Goal: Task Accomplishment & Management: Complete application form

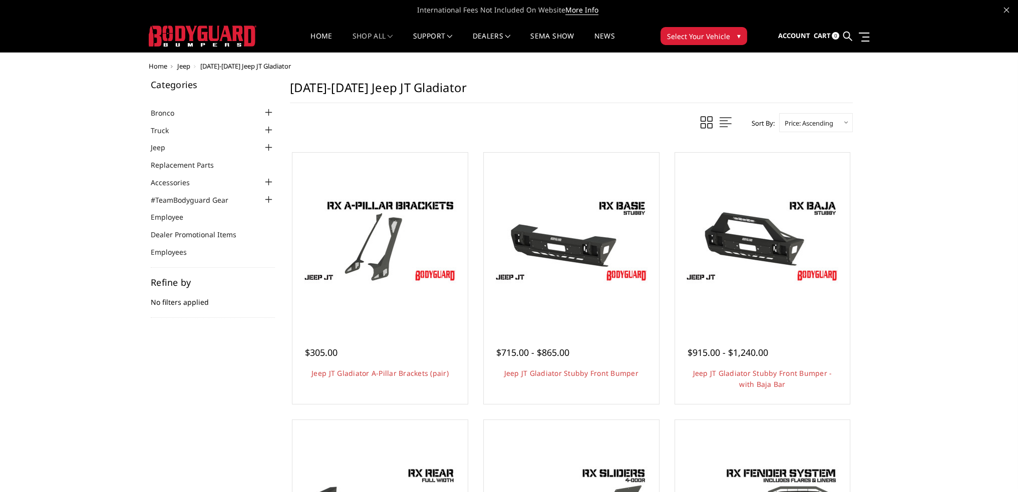
drag, startPoint x: 0, startPoint y: 0, endPoint x: 181, endPoint y: 38, distance: 185.1
click at [181, 38] on img at bounding box center [203, 36] width 108 height 21
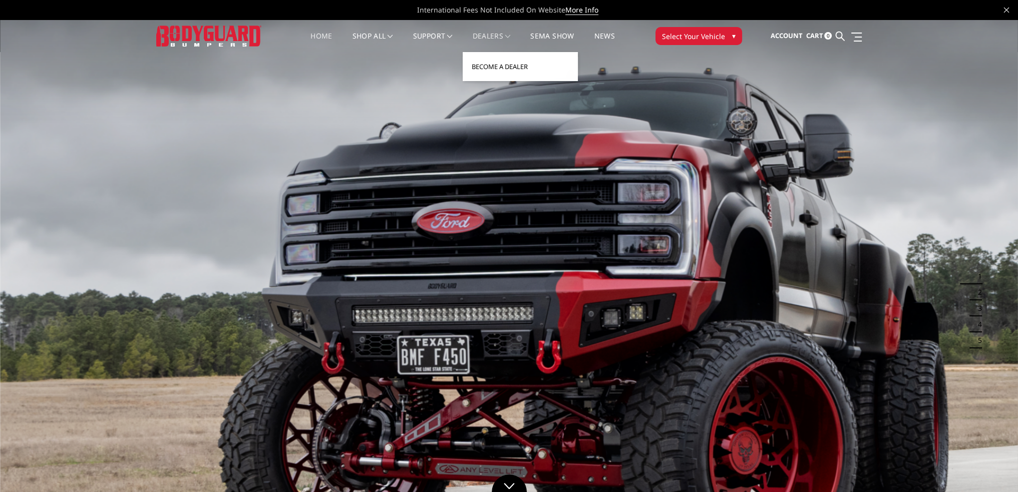
click at [501, 68] on link "Become a Dealer" at bounding box center [519, 66] width 107 height 19
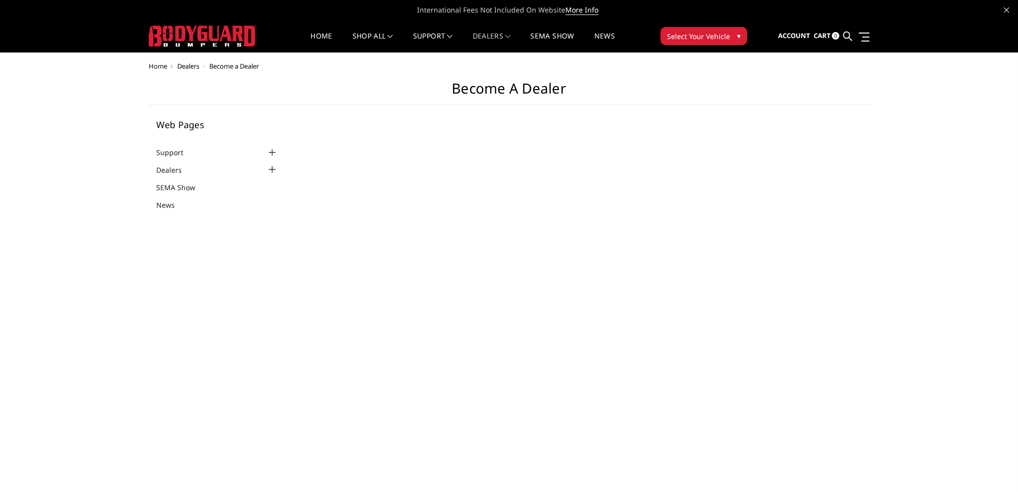
select select "US"
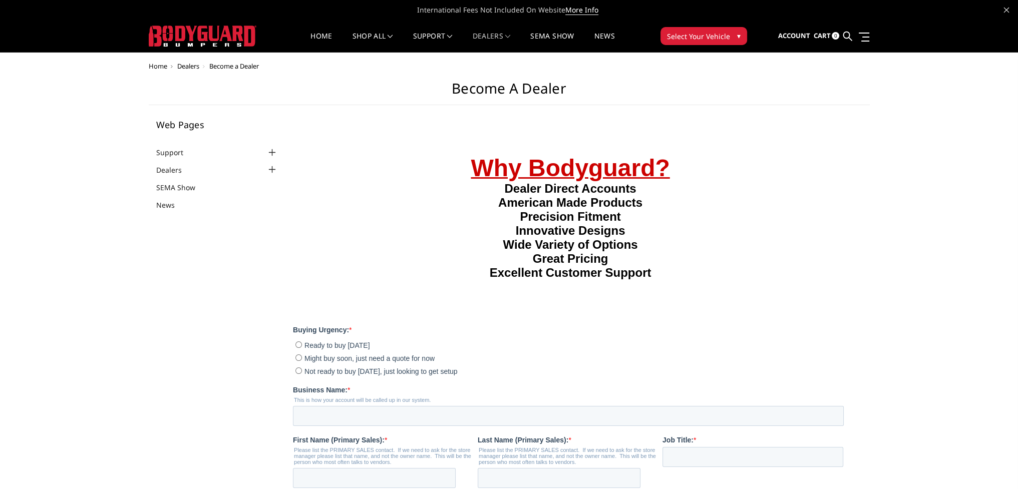
click at [216, 34] on img at bounding box center [203, 36] width 108 height 21
